Goal: Task Accomplishment & Management: Use online tool/utility

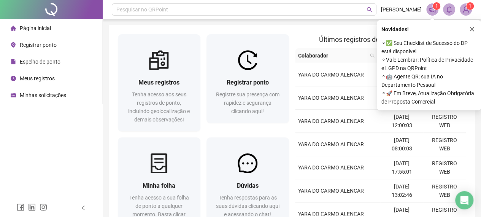
click at [243, 70] on div "Registrar ponto Registre sua presença com rapidez e segurança clicando aqui!" at bounding box center [248, 96] width 83 height 53
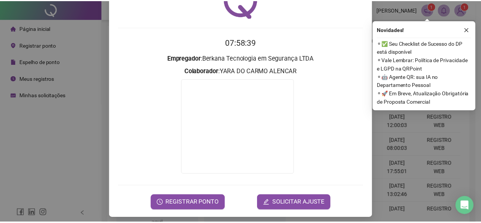
scroll to position [49, 0]
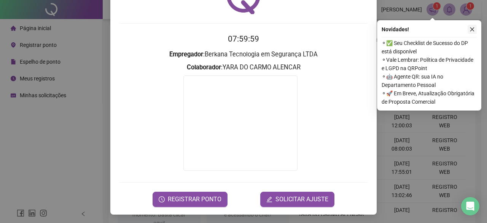
click at [472, 29] on icon "close" at bounding box center [471, 29] width 5 height 5
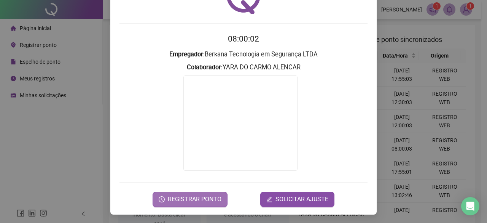
click at [201, 196] on span "REGISTRAR PONTO" at bounding box center [195, 198] width 54 height 9
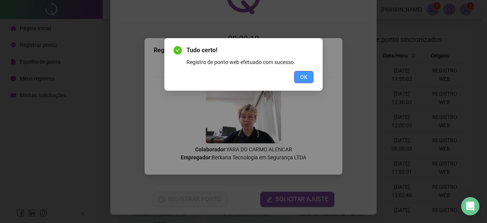
click at [302, 78] on span "OK" at bounding box center [303, 77] width 7 height 8
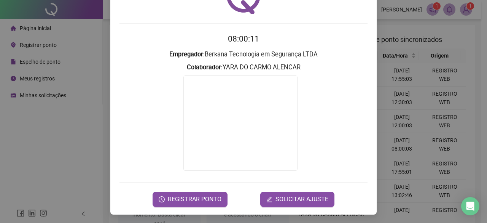
click at [419, 67] on div "Registro de ponto web 08:00:11 Empregador : Berkana Tecnologia em Segurança LTD…" at bounding box center [243, 111] width 487 height 223
